Goal: Task Accomplishment & Management: Manage account settings

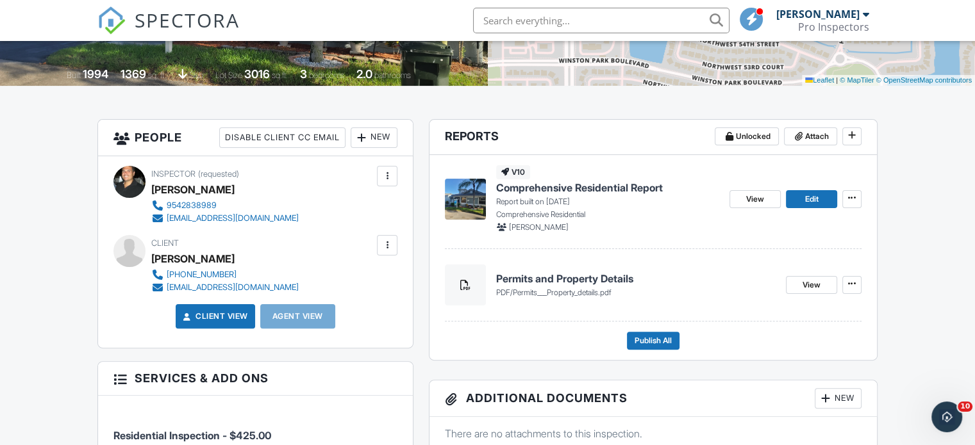
scroll to position [316, 0]
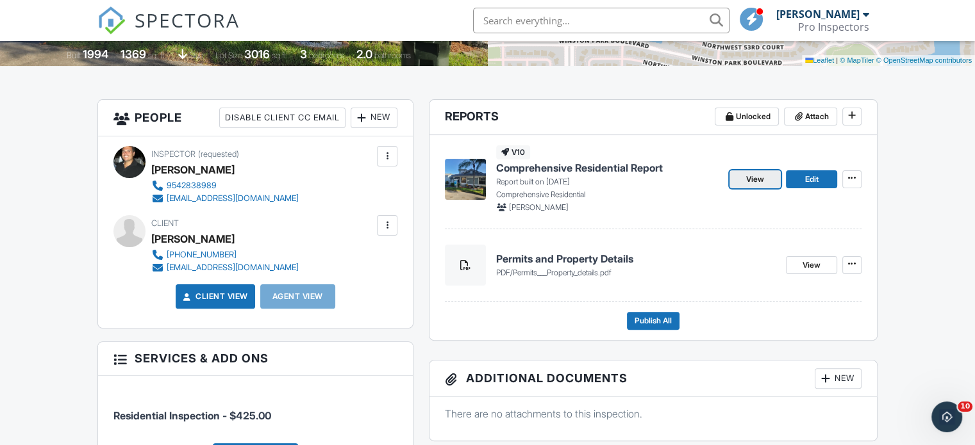
click at [761, 179] on span "View" at bounding box center [755, 179] width 18 height 13
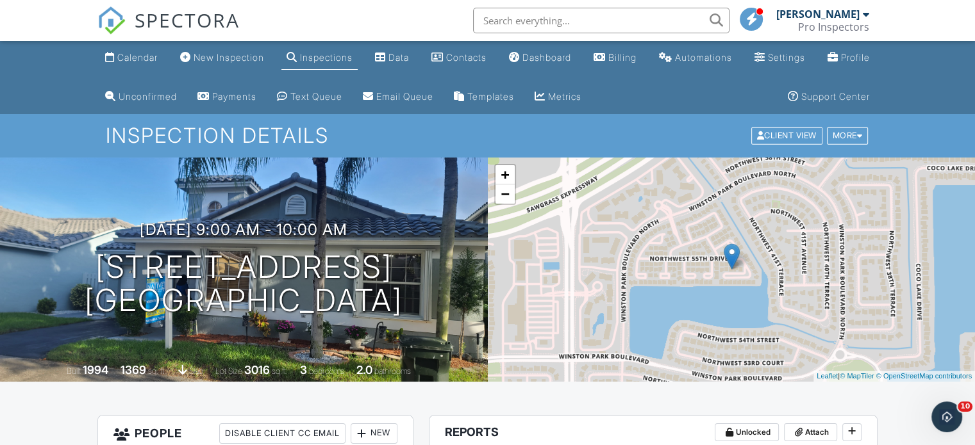
drag, startPoint x: 980, startPoint y: 76, endPoint x: 955, endPoint y: -13, distance: 92.7
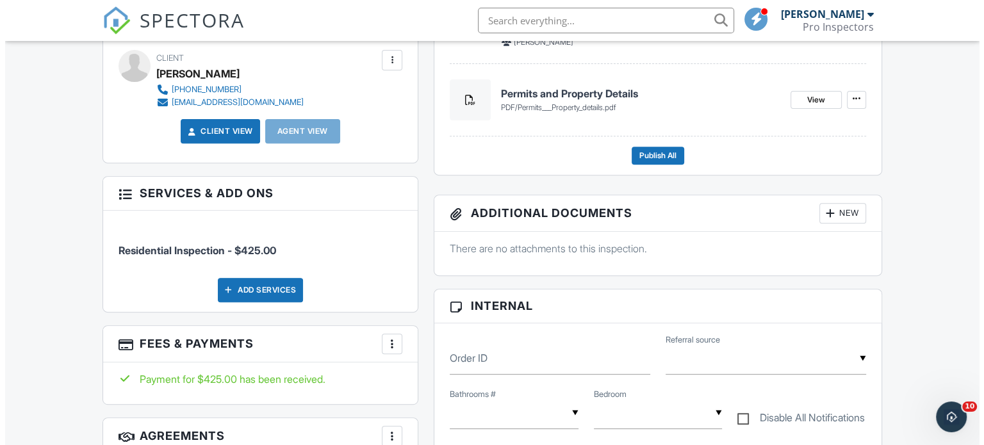
scroll to position [341, 0]
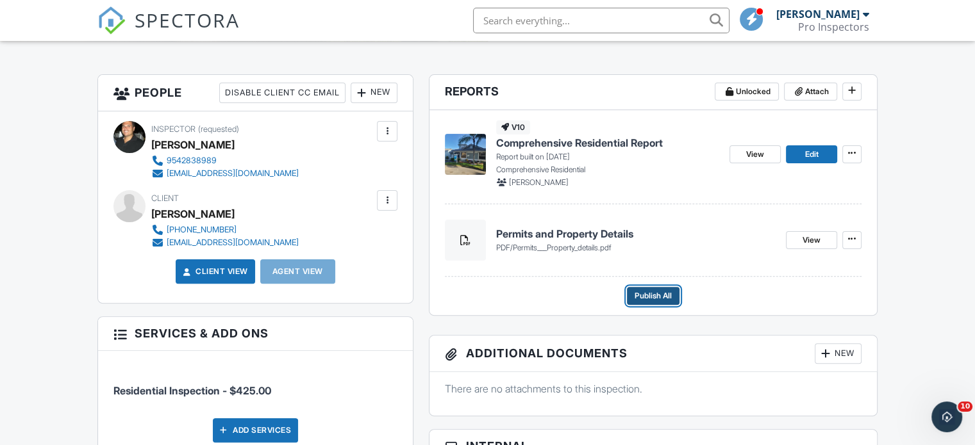
click at [662, 299] on span "Publish All" at bounding box center [652, 296] width 37 height 13
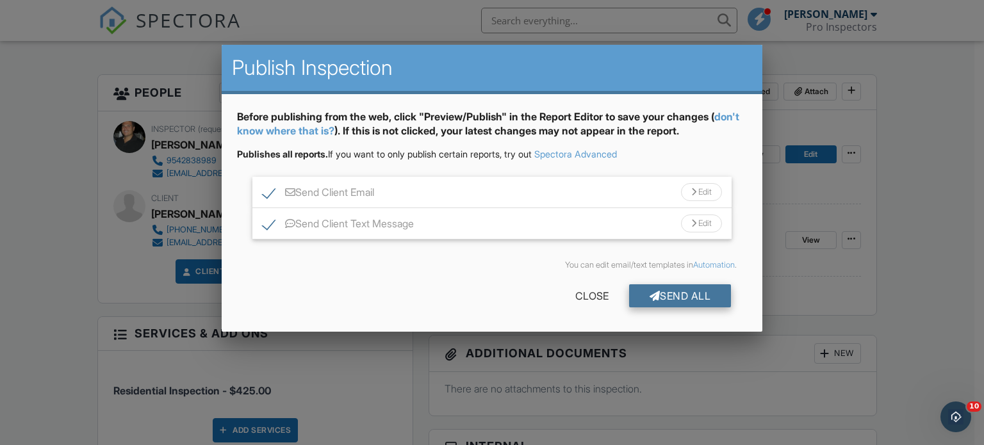
click at [672, 299] on div "Send All" at bounding box center [680, 296] width 103 height 23
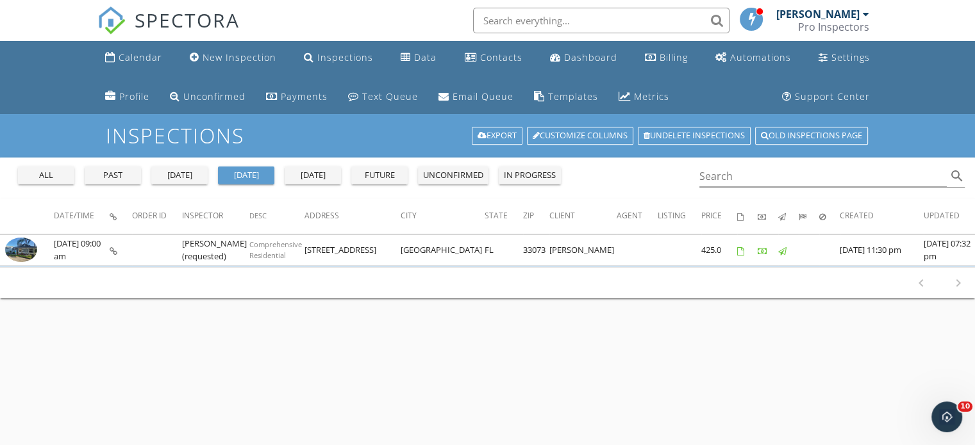
click at [55, 185] on div "all past [DATE] [DATE] [DATE] future unconfirmed in progress" at bounding box center [289, 173] width 553 height 31
click at [54, 179] on div "all" at bounding box center [46, 175] width 46 height 13
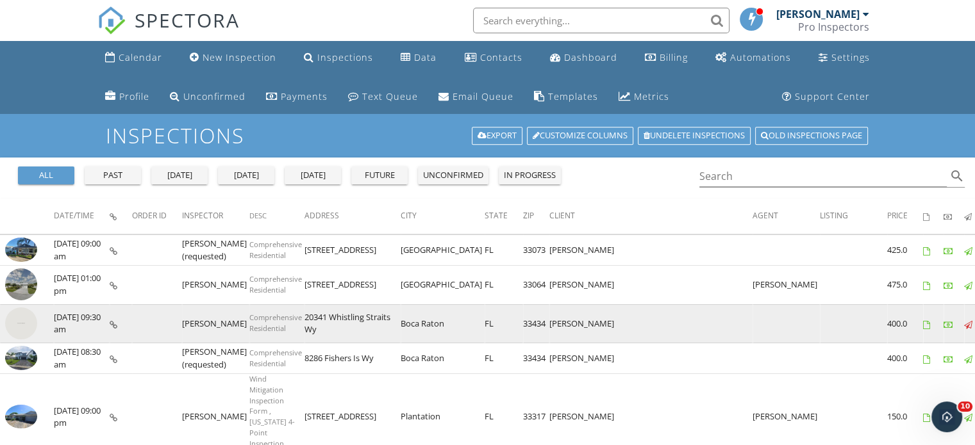
click at [18, 327] on img at bounding box center [21, 324] width 32 height 32
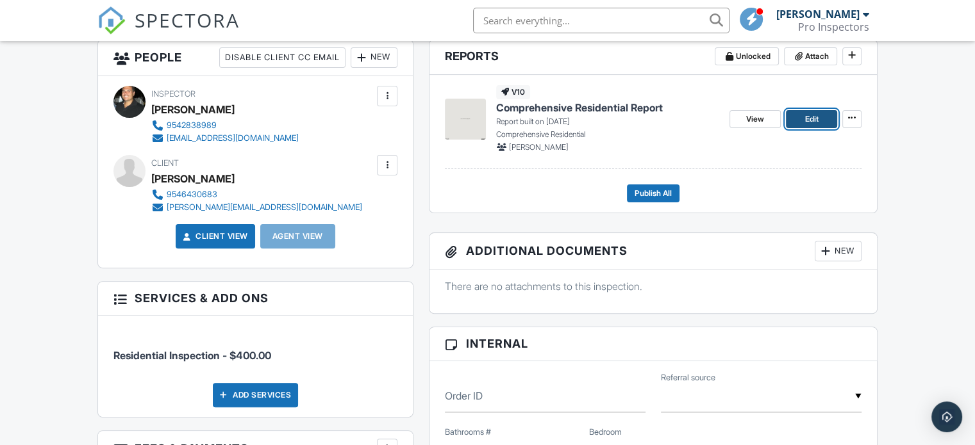
click at [800, 122] on link "Edit" at bounding box center [811, 119] width 51 height 18
